Goal: Book appointment/travel/reservation

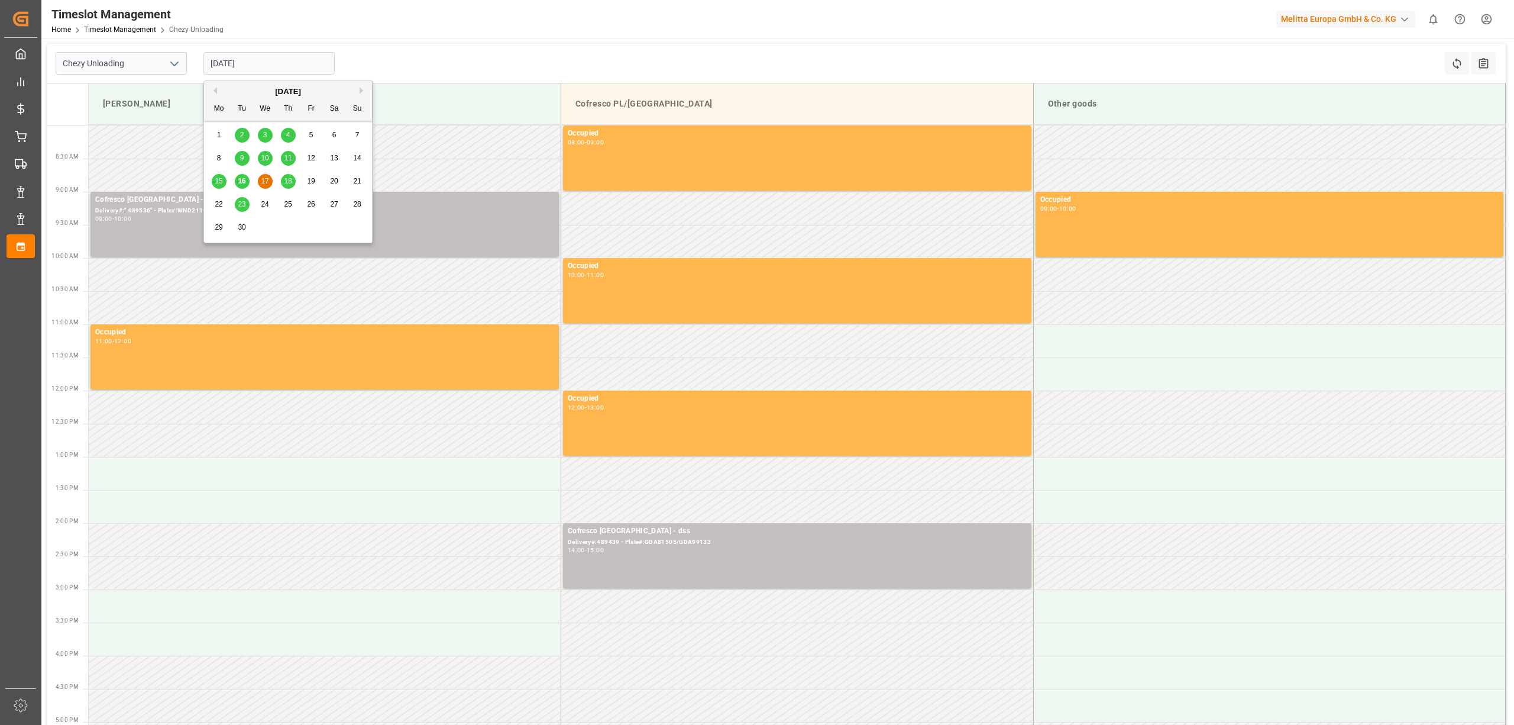
click at [247, 59] on input "[DATE]" at bounding box center [268, 63] width 131 height 22
click at [216, 206] on span "22" at bounding box center [219, 204] width 8 height 8
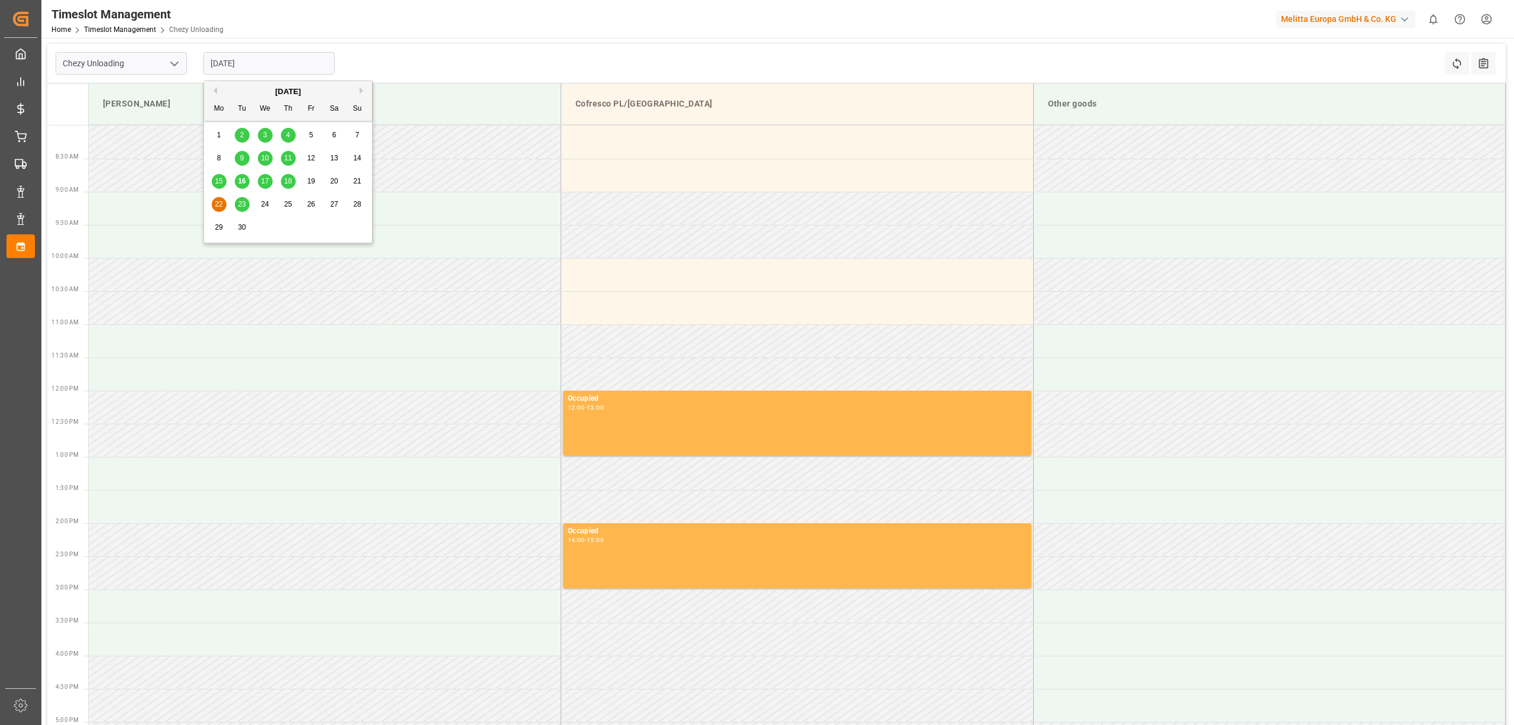
click at [269, 65] on input "[DATE]" at bounding box center [268, 63] width 131 height 22
click at [238, 204] on span "23" at bounding box center [242, 204] width 8 height 8
type input "[DATE]"
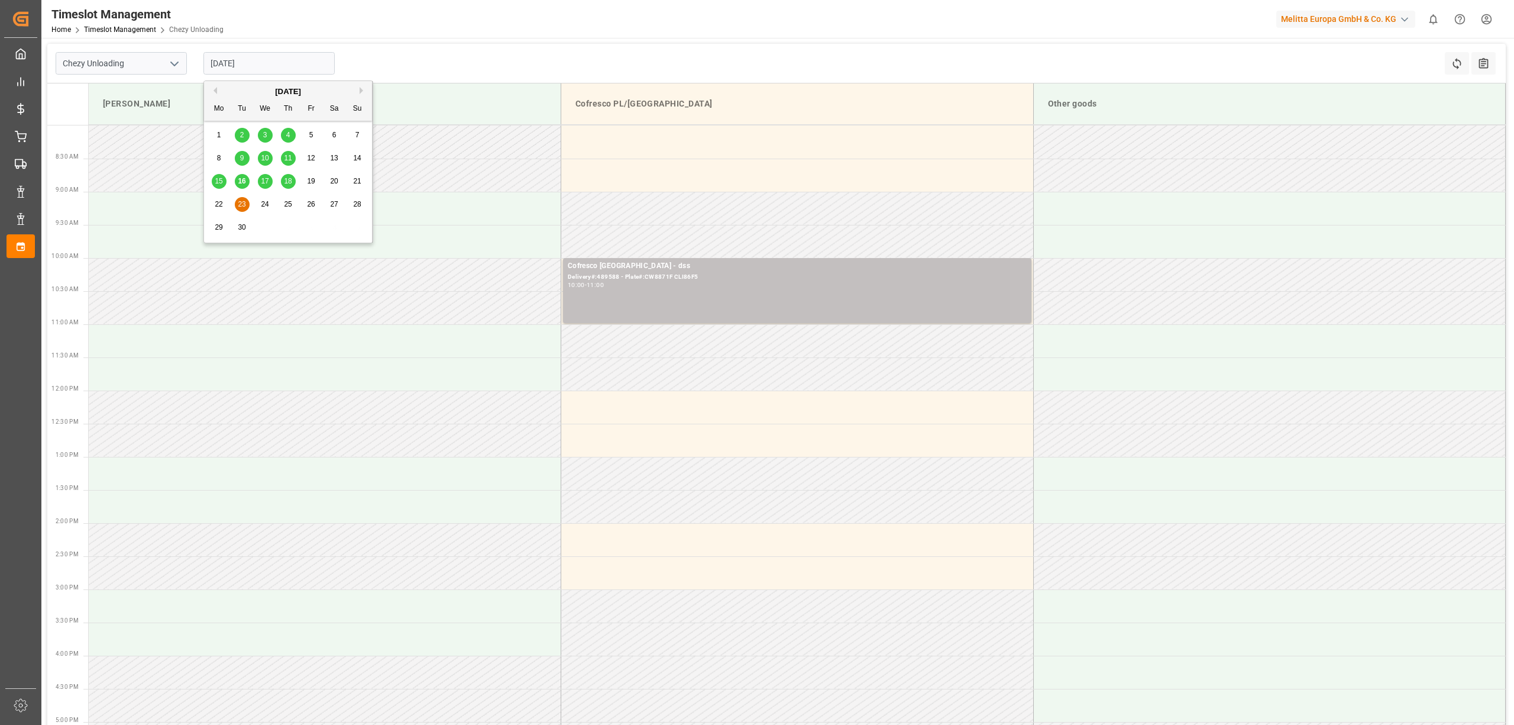
click at [272, 62] on input "[DATE]" at bounding box center [268, 63] width 131 height 22
click at [407, 60] on div "Chezy Unloading [DATE] Refresh Time Slots All Audits" at bounding box center [776, 64] width 1459 height 40
